Goal: Task Accomplishment & Management: Use online tool/utility

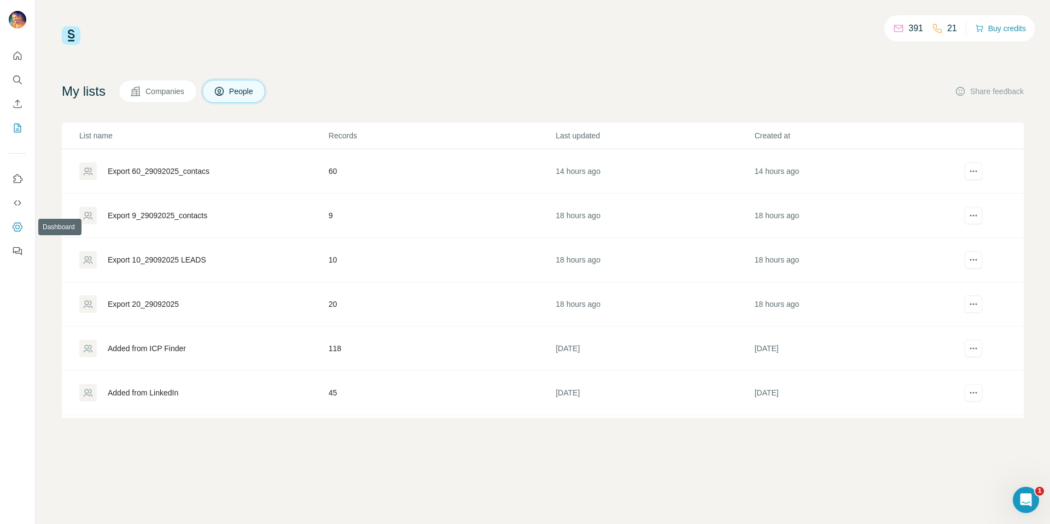
click at [16, 228] on icon "Dashboard" at bounding box center [17, 227] width 4 height 4
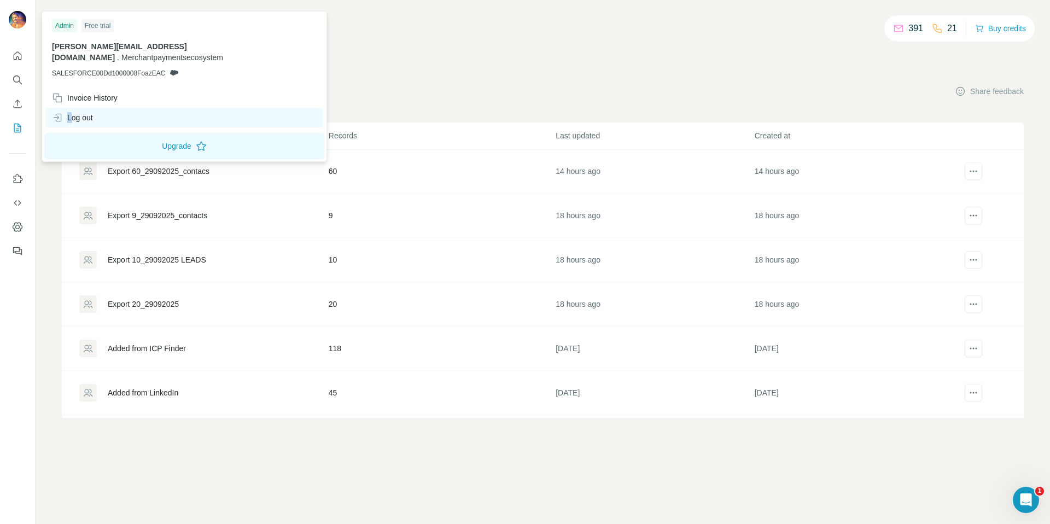
click at [71, 108] on div "Log out" at bounding box center [184, 118] width 278 height 20
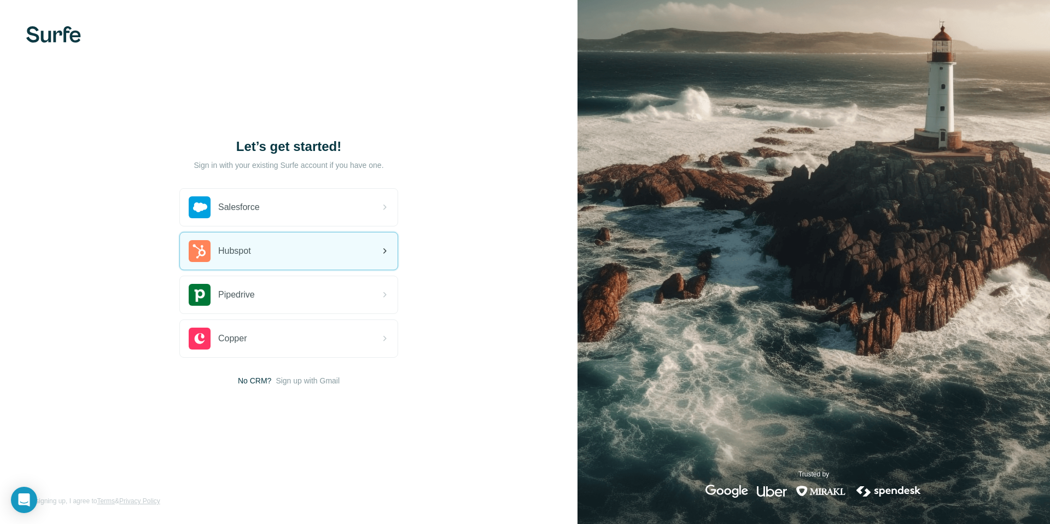
click at [261, 255] on div "Hubspot" at bounding box center [289, 250] width 218 height 37
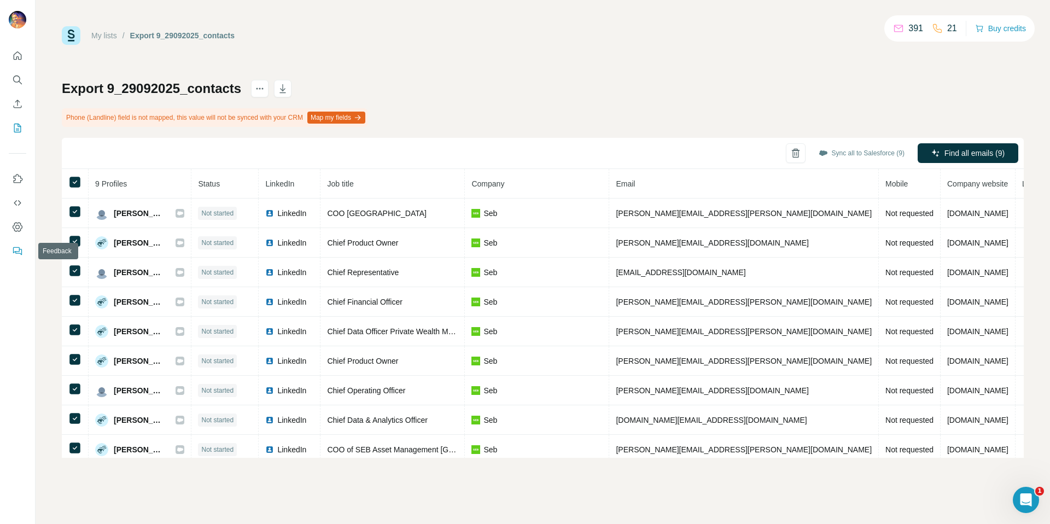
click at [16, 249] on icon "Feedback" at bounding box center [17, 251] width 11 height 11
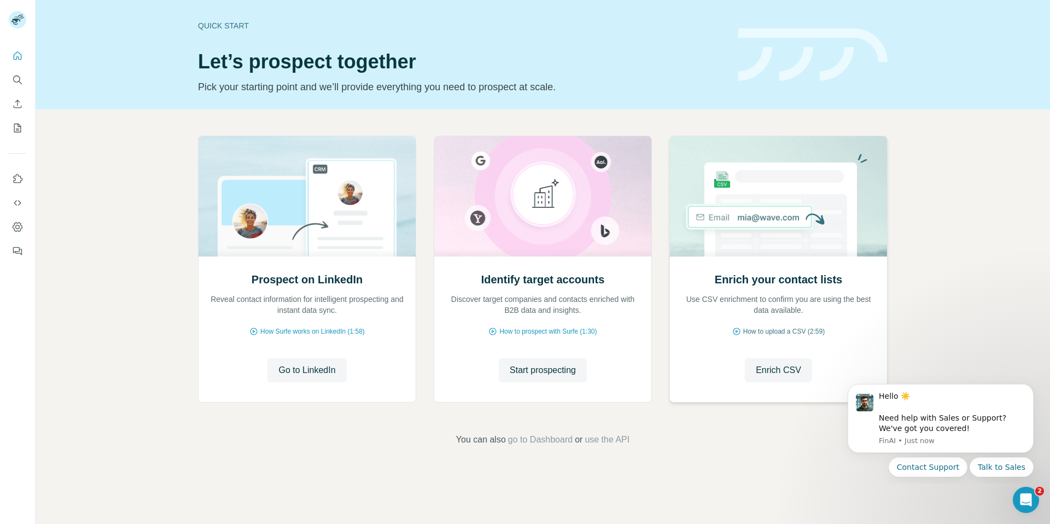
click at [789, 331] on span "How to upload a CSV (2:59)" at bounding box center [783, 332] width 81 height 10
click at [948, 424] on div "Hello ☀️ ​ Need help with Sales or Support? We've got you covered!" at bounding box center [952, 412] width 147 height 43
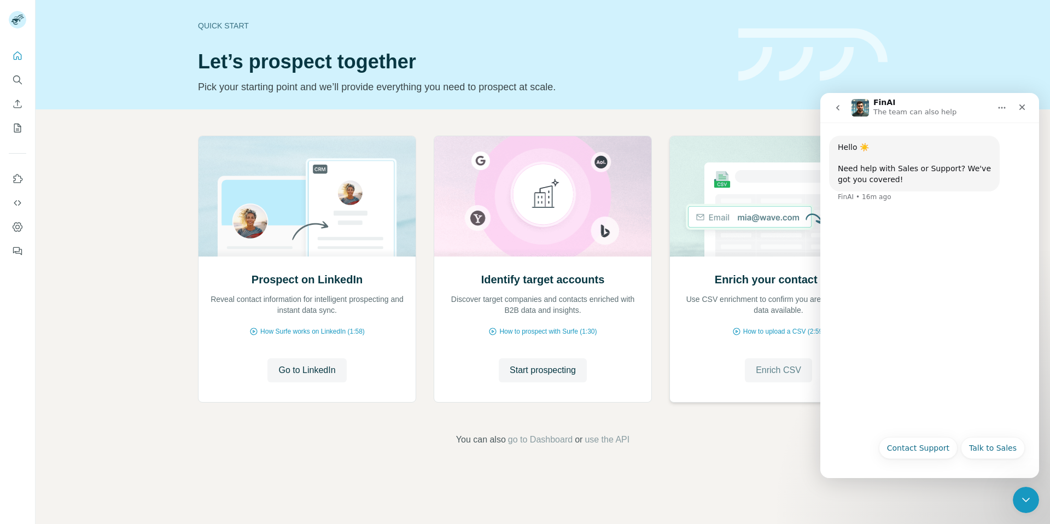
click at [766, 373] on span "Enrich CSV" at bounding box center [778, 370] width 45 height 13
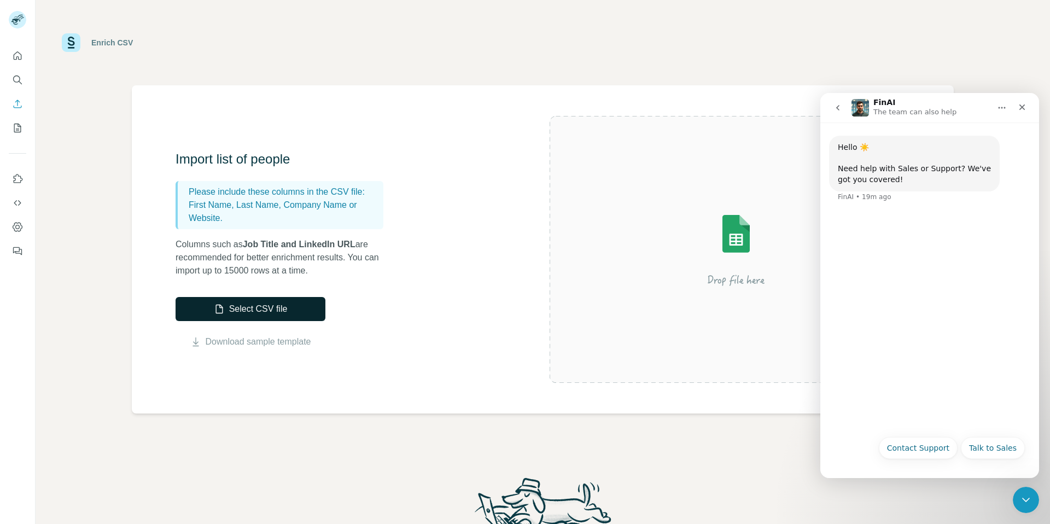
click at [276, 307] on button "Select CSV file" at bounding box center [251, 309] width 150 height 24
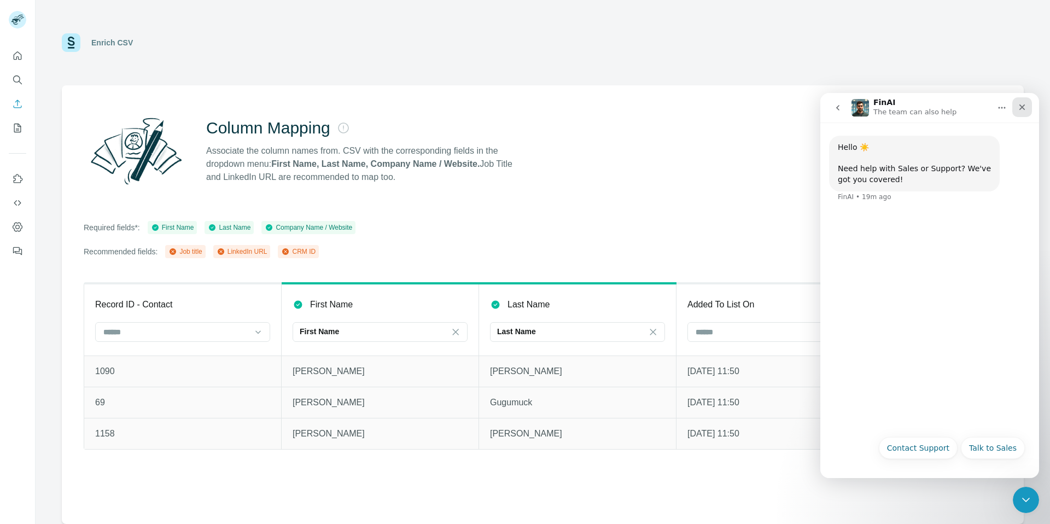
click at [1018, 109] on icon "Close" at bounding box center [1022, 107] width 9 height 9
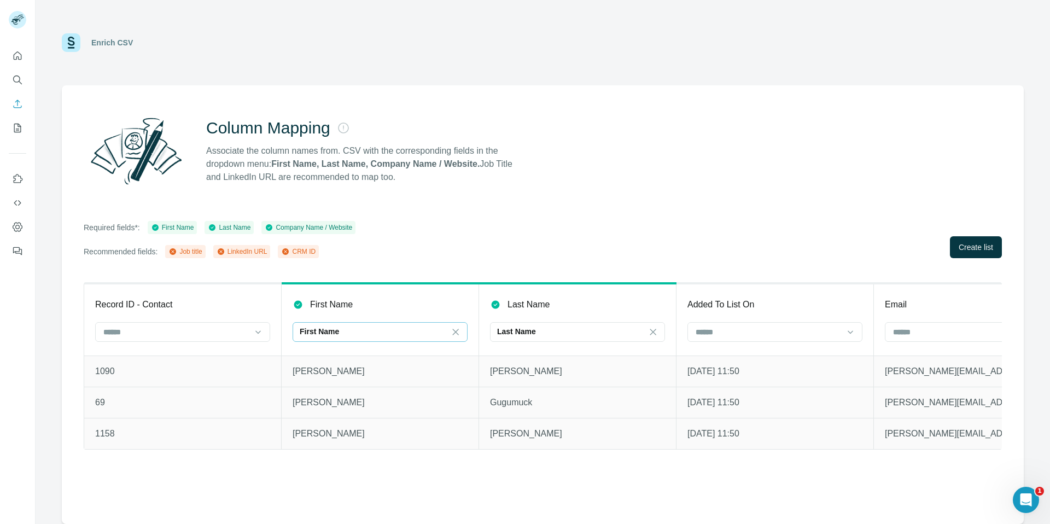
click at [398, 335] on div "First Name" at bounding box center [374, 331] width 148 height 11
click at [398, 335] on input at bounding box center [374, 332] width 148 height 12
click at [734, 334] on input at bounding box center [769, 332] width 148 height 12
click at [746, 330] on input at bounding box center [769, 332] width 148 height 12
click at [152, 328] on input at bounding box center [176, 332] width 148 height 12
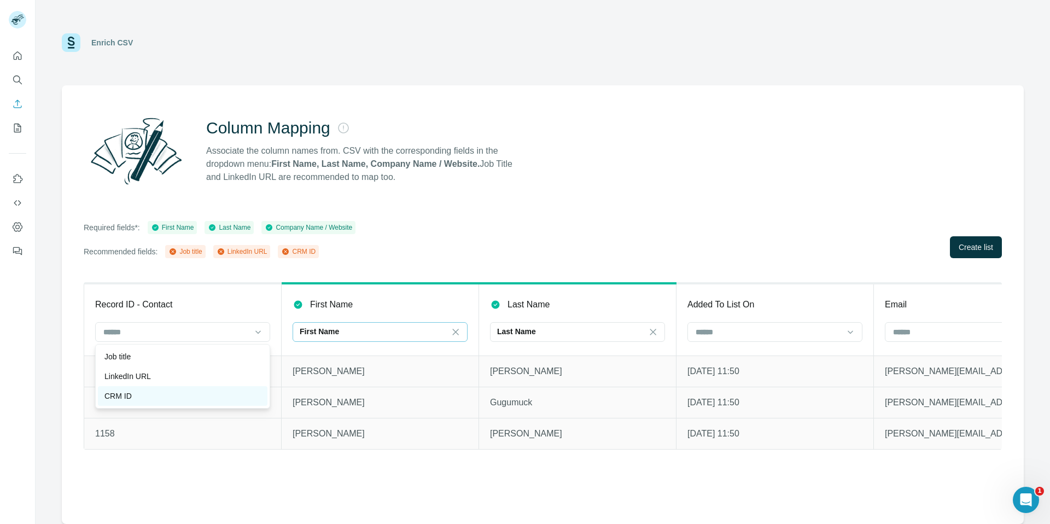
click at [133, 391] on div "CRM ID" at bounding box center [182, 396] width 156 height 11
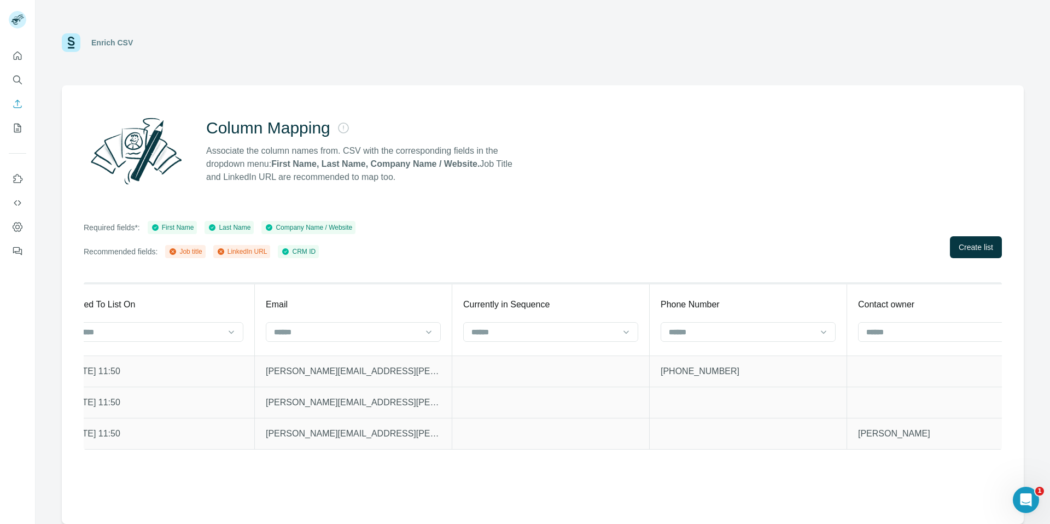
scroll to position [0, 624]
click at [403, 329] on input at bounding box center [343, 332] width 148 height 12
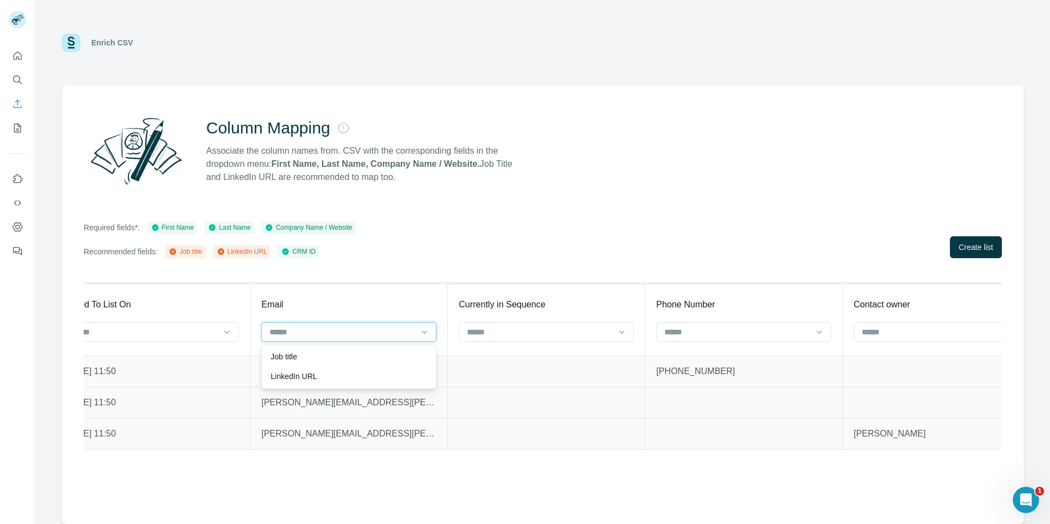
click at [399, 327] on input at bounding box center [343, 332] width 148 height 12
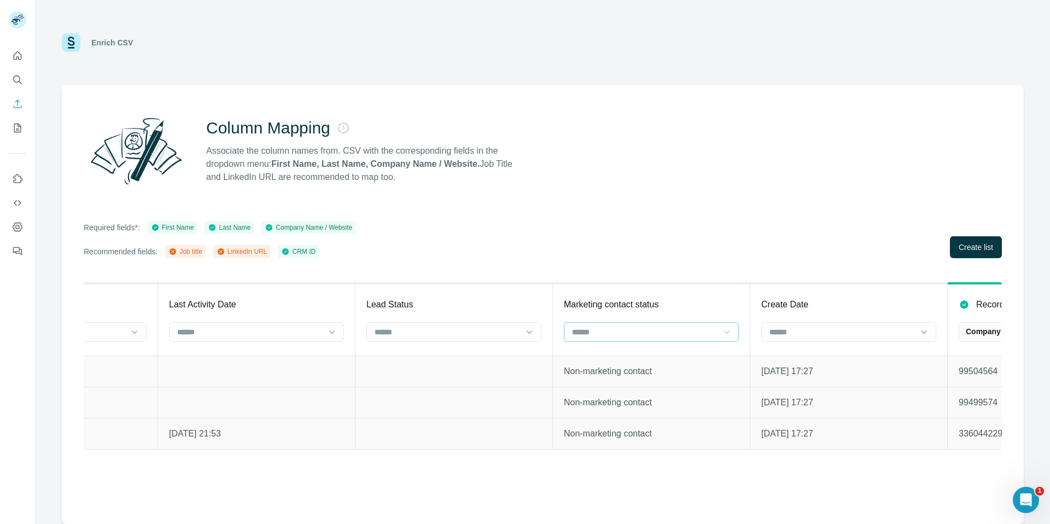
scroll to position [0, 1510]
click at [685, 331] on input at bounding box center [641, 332] width 148 height 12
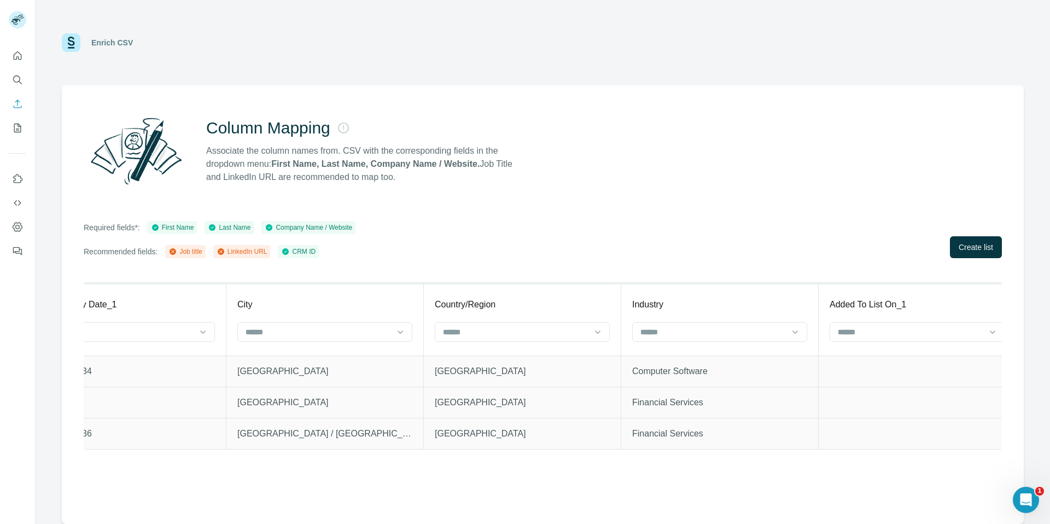
scroll to position [0, 3426]
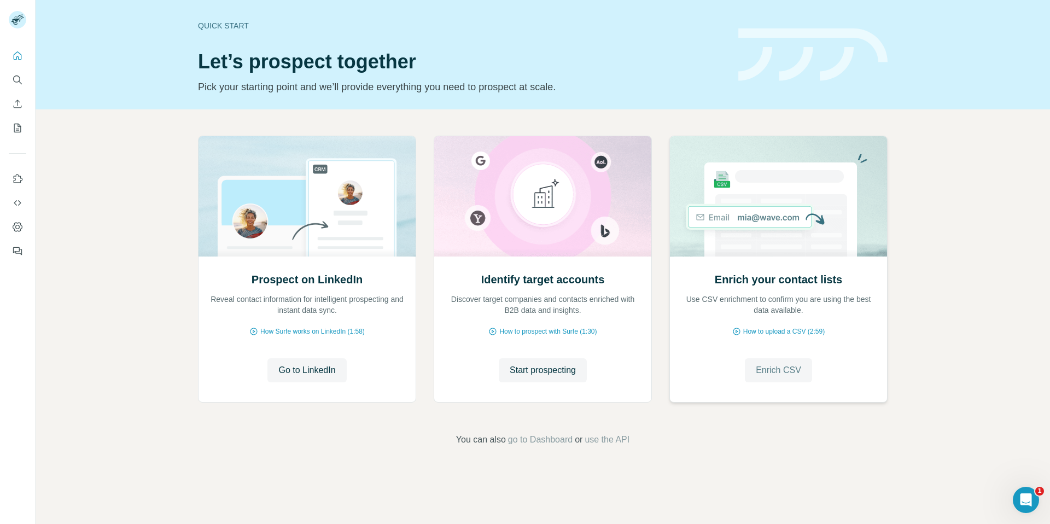
click at [797, 367] on span "Enrich CSV" at bounding box center [778, 370] width 45 height 13
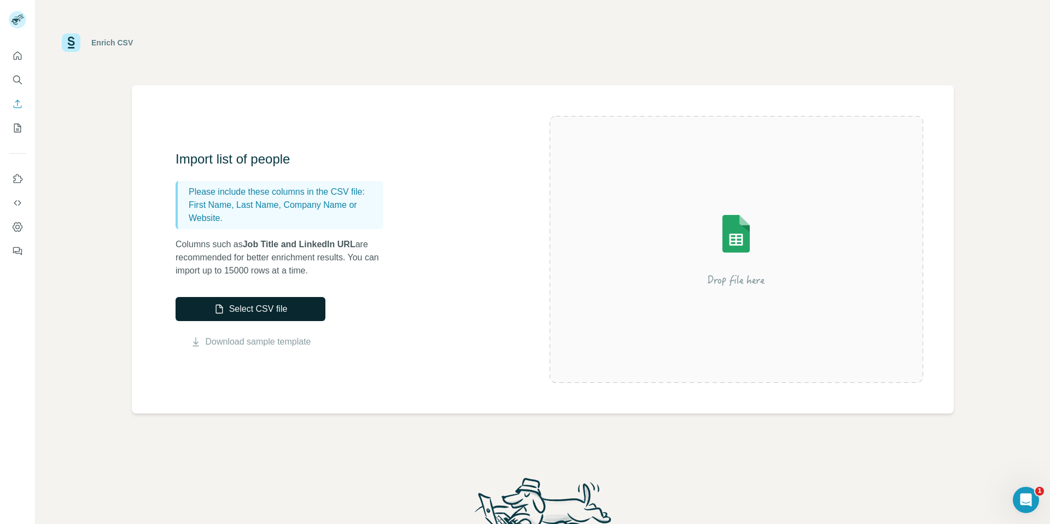
click at [273, 307] on button "Select CSV file" at bounding box center [251, 309] width 150 height 24
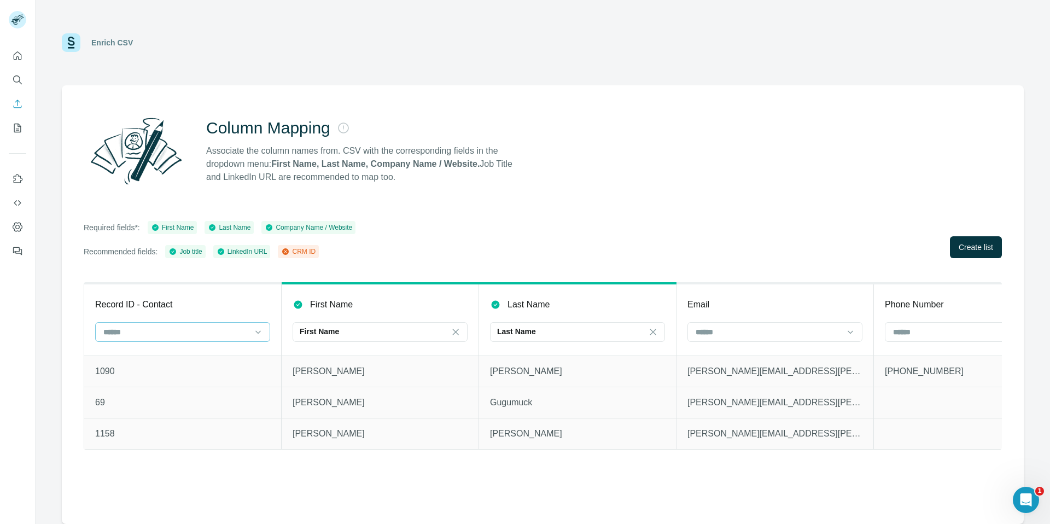
click at [245, 330] on input at bounding box center [176, 332] width 148 height 12
click at [180, 359] on div "CRM ID" at bounding box center [182, 356] width 156 height 11
click at [975, 245] on span "Create list" at bounding box center [976, 247] width 34 height 11
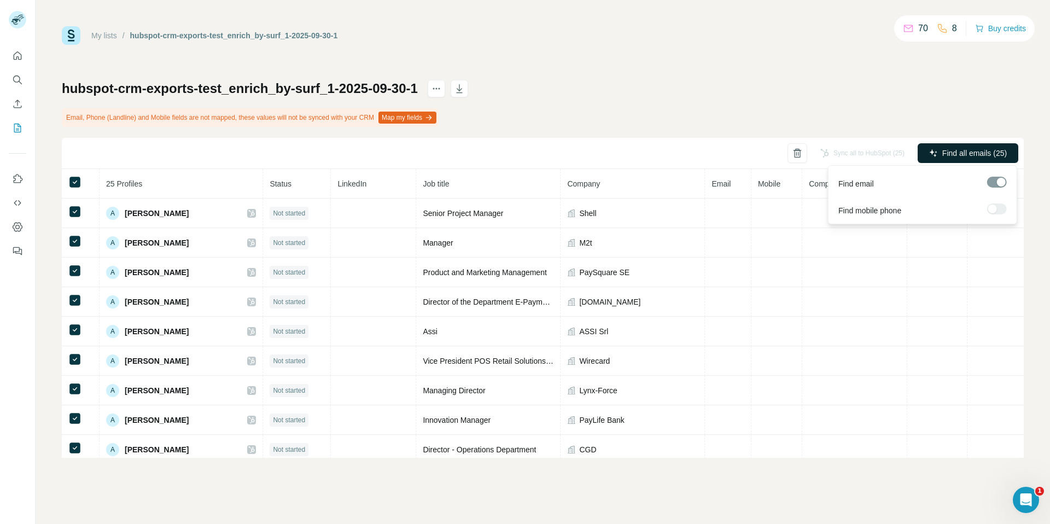
click at [960, 146] on button "Find all emails (25)" at bounding box center [968, 153] width 101 height 20
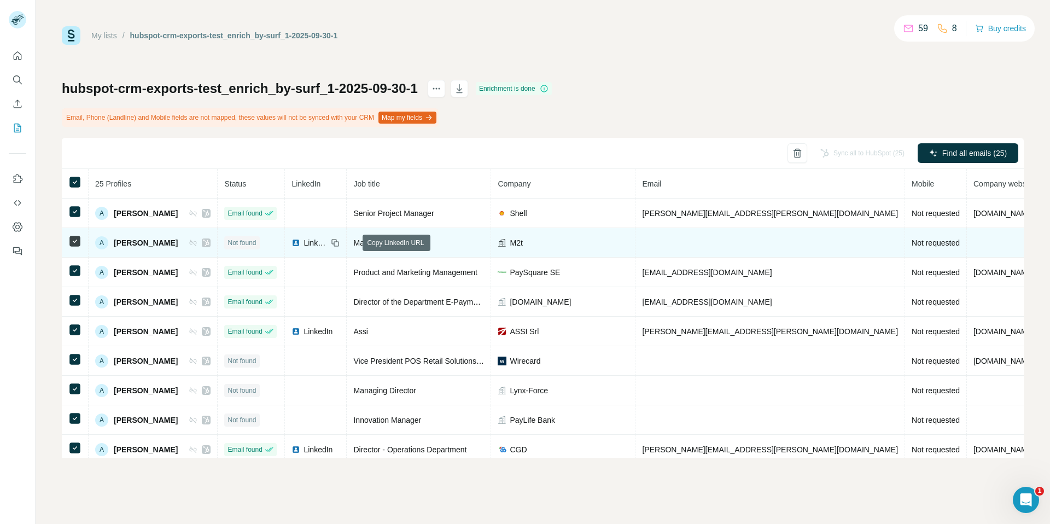
click at [340, 243] on icon at bounding box center [335, 242] width 9 height 9
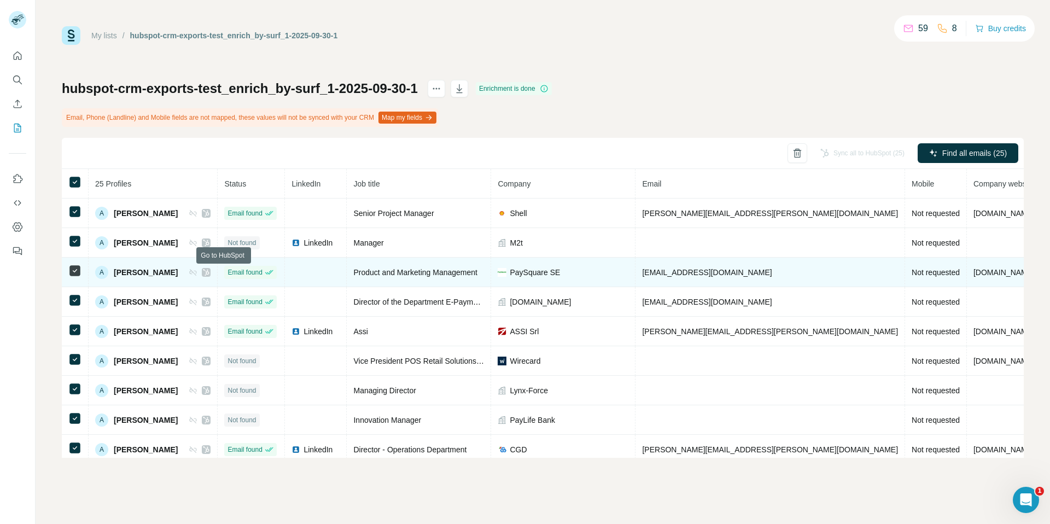
click at [209, 271] on icon at bounding box center [206, 272] width 7 height 9
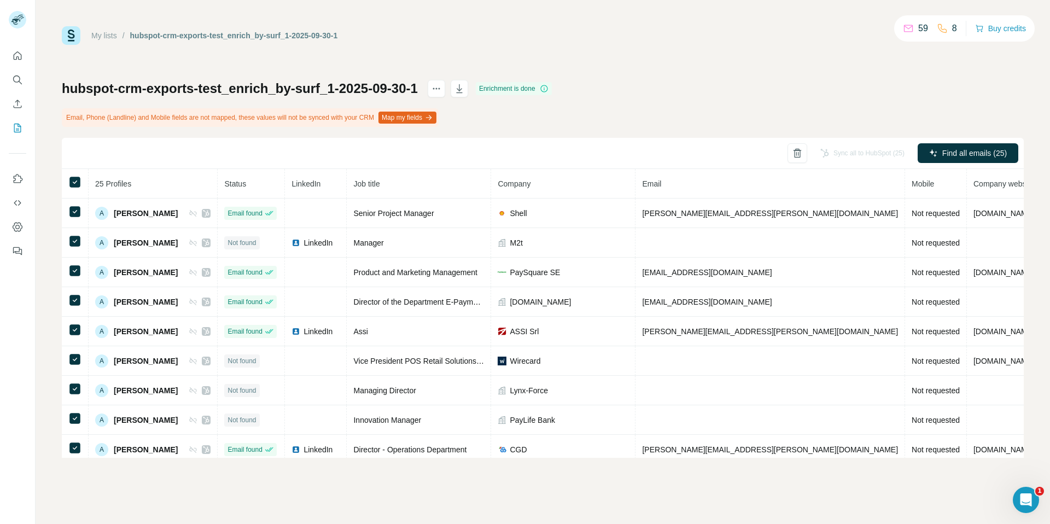
click at [549, 88] on icon at bounding box center [544, 88] width 9 height 9
click at [549, 89] on icon at bounding box center [544, 88] width 9 height 9
click at [549, 88] on icon at bounding box center [544, 88] width 9 height 9
click at [552, 88] on div "Enrichment is done" at bounding box center [514, 88] width 76 height 13
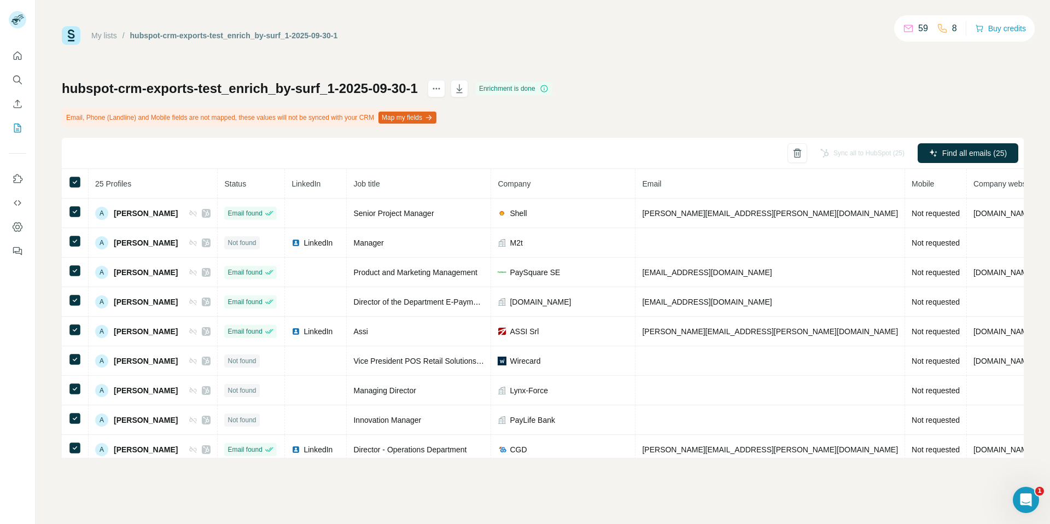
click at [549, 88] on icon at bounding box center [544, 88] width 9 height 9
click at [417, 117] on button "Map my fields" at bounding box center [408, 118] width 58 height 12
click at [436, 113] on button "Map my fields" at bounding box center [408, 118] width 58 height 12
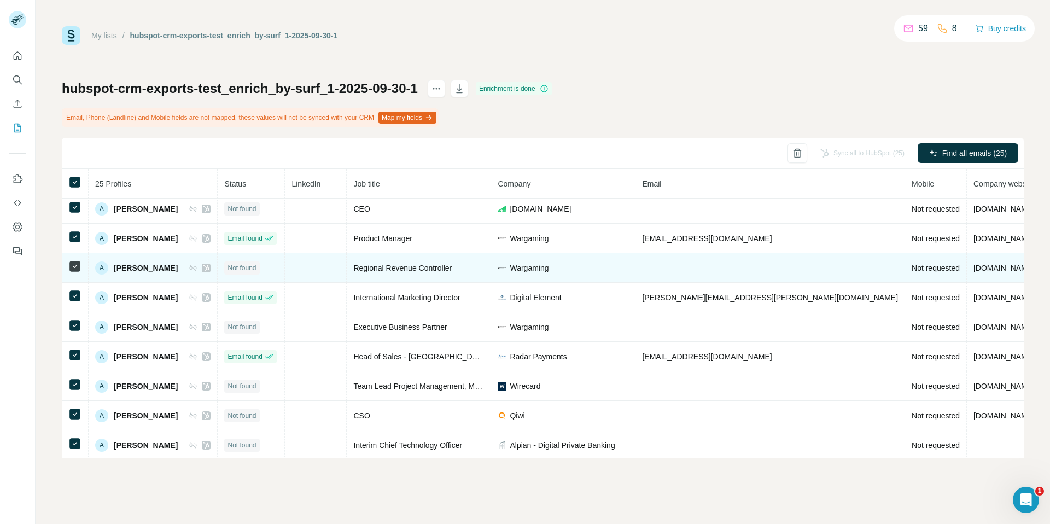
scroll to position [273, 0]
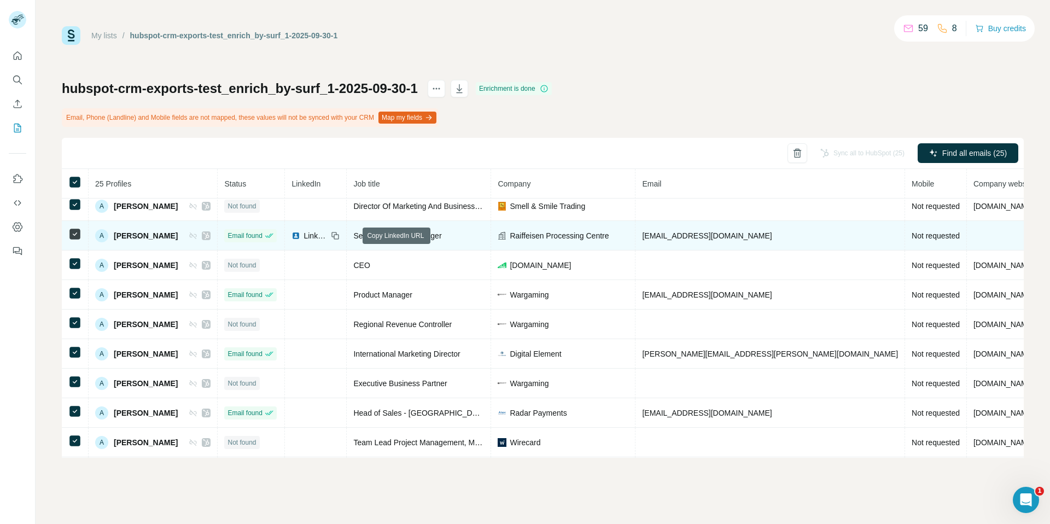
click at [337, 233] on icon at bounding box center [334, 234] width 5 height 5
click at [319, 234] on div "LinkedIn" at bounding box center [310, 235] width 36 height 11
